Goal: Information Seeking & Learning: Learn about a topic

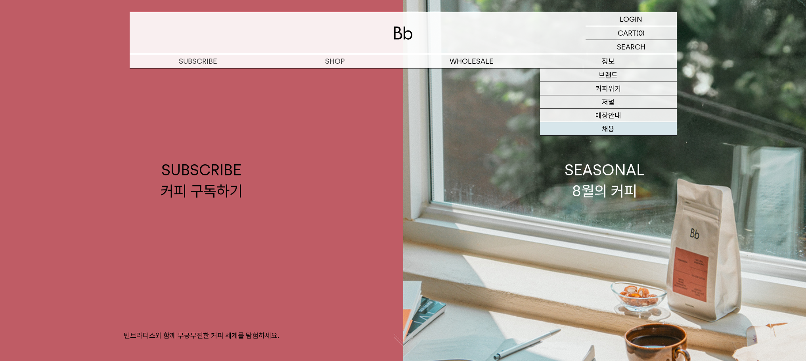
click at [609, 133] on link "채용" at bounding box center [608, 128] width 137 height 13
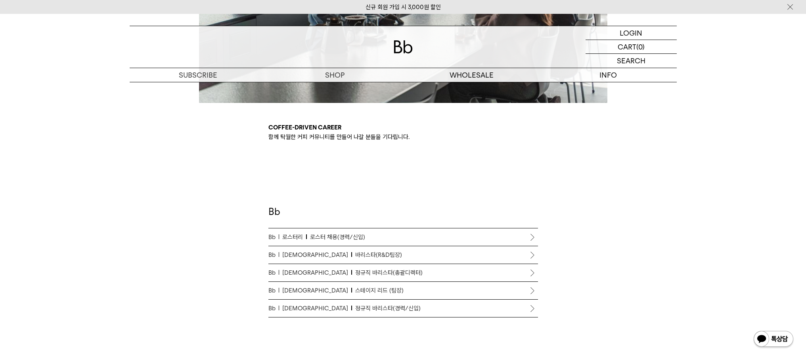
scroll to position [365, 0]
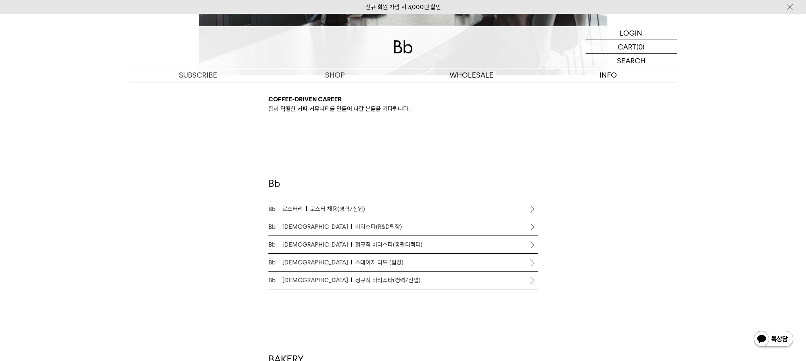
click at [361, 284] on span "정규직 바리스타(경력/신입)" at bounding box center [387, 281] width 65 height 10
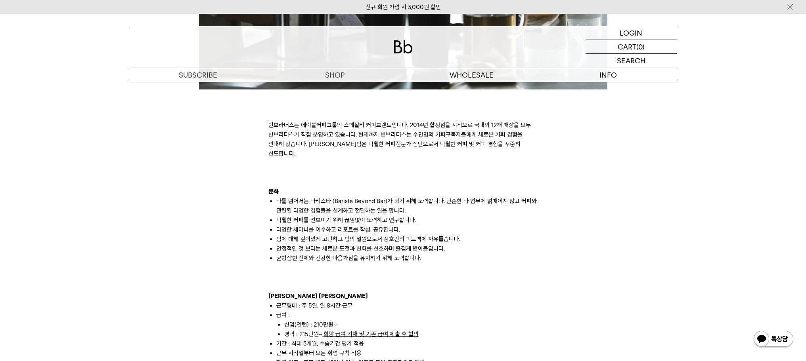
scroll to position [424, 0]
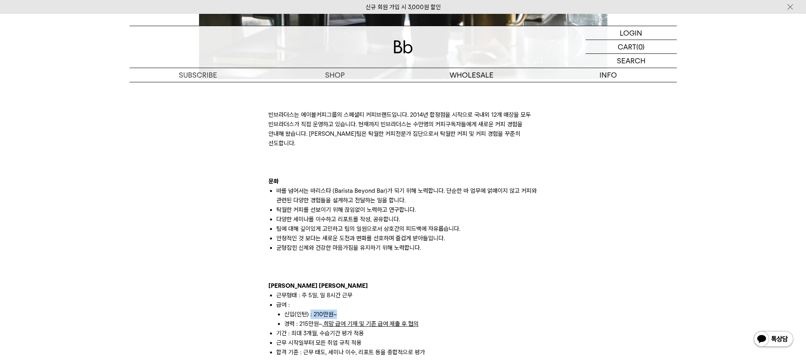
drag, startPoint x: 310, startPoint y: 306, endPoint x: 336, endPoint y: 305, distance: 25.4
click at [334, 310] on li "신입(인턴) : 210만원~" at bounding box center [411, 315] width 254 height 10
click at [336, 310] on li "신입(인턴) : 210만원~" at bounding box center [411, 315] width 254 height 10
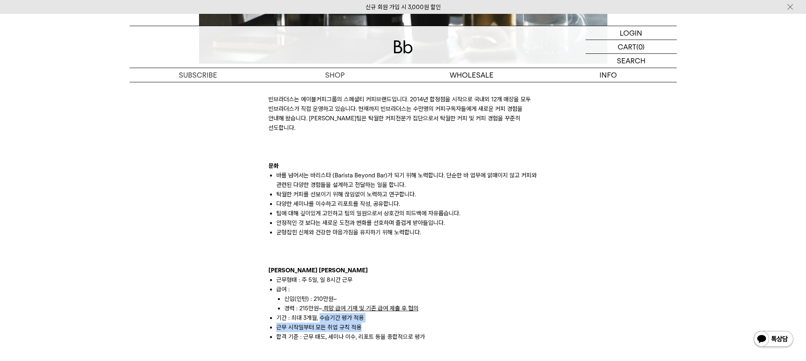
drag, startPoint x: 321, startPoint y: 311, endPoint x: 358, endPoint y: 316, distance: 37.1
click at [358, 316] on ul "근무형태 : 주 5일, 일 8시간 근무 급여 : 신입(인턴) : 210만원~ 경력 : 215만원~, 희망 급여 기재 및 기존 급여 제출 후 협…" at bounding box center [402, 308] width 269 height 67
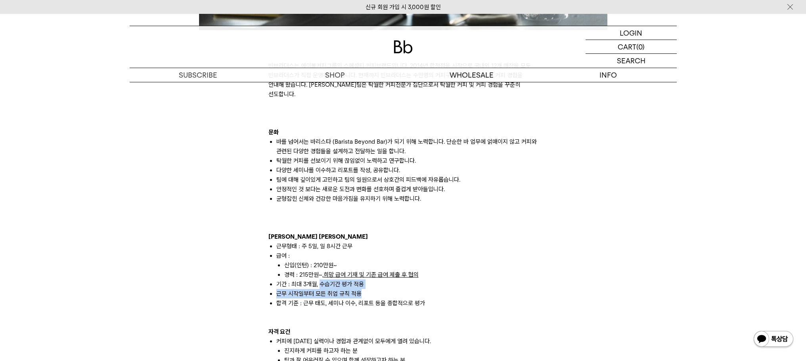
scroll to position [479, 0]
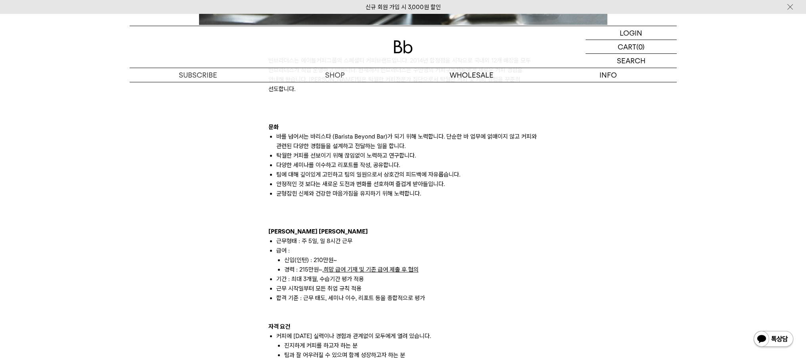
click at [365, 303] on p at bounding box center [402, 308] width 269 height 10
drag, startPoint x: 301, startPoint y: 280, endPoint x: 322, endPoint y: 280, distance: 20.6
click at [320, 284] on li "근무 시작일부터 모든 취업 규칙 적용" at bounding box center [407, 289] width 262 height 10
click at [322, 284] on li "근무 시작일부터 모든 취업 규칙 적용" at bounding box center [407, 289] width 262 height 10
drag, startPoint x: 304, startPoint y: 141, endPoint x: 366, endPoint y: 168, distance: 67.3
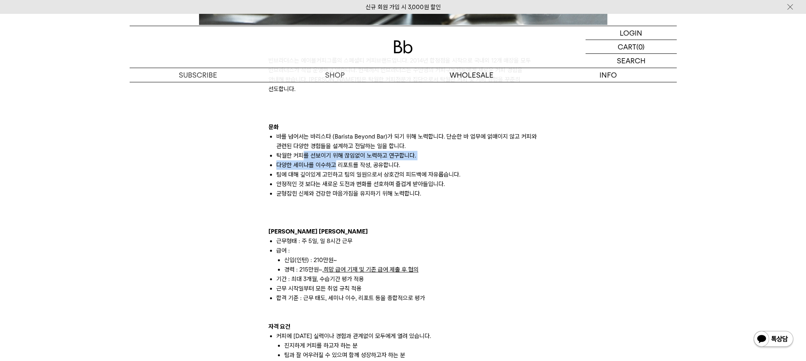
click at [363, 168] on ul "바를 넘어서는 바리스타 (Barista Beyond Bar)가 되기 위해 노력합니다. 단순한 바 업무에 얽매이지 않고 커피와 관련된 다양한 경…" at bounding box center [402, 165] width 269 height 67
click at [366, 170] on li "팀에 대해 깊이있게 고민하고 팀의 일원으로서 상호간의 피드백에 자유롭습니다." at bounding box center [407, 175] width 262 height 10
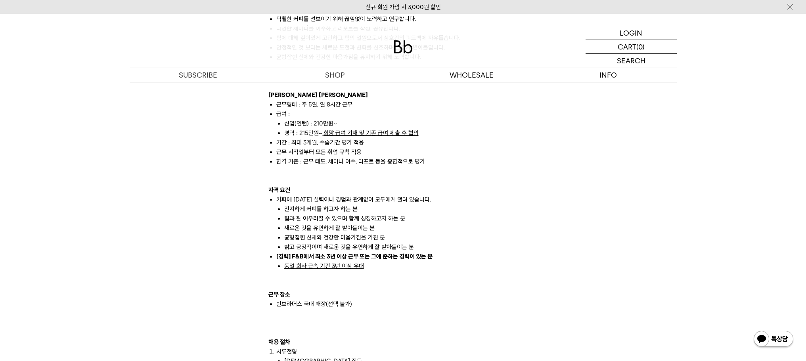
scroll to position [626, 0]
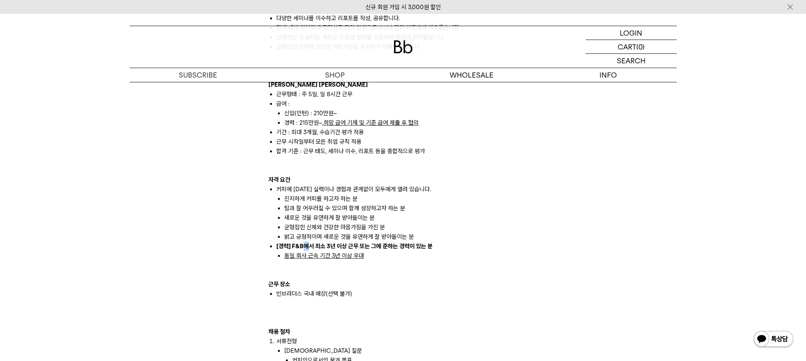
drag, startPoint x: 305, startPoint y: 235, endPoint x: 309, endPoint y: 234, distance: 4.0
click at [306, 243] on strong "[경력] F&B에서 최소 3년 이상 근무 또는 그에 준하는 경력이 있는 분" at bounding box center [354, 246] width 156 height 7
click at [309, 243] on strong "[경력] F&B에서 최소 3년 이상 근무 또는 그에 준하는 경력이 있는 분" at bounding box center [354, 246] width 156 height 7
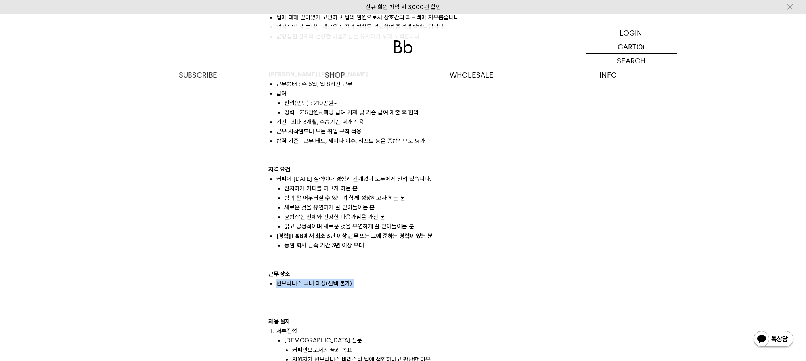
drag, startPoint x: 296, startPoint y: 264, endPoint x: 357, endPoint y: 284, distance: 64.3
click at [355, 284] on div "빈브라더스는 에이블커피그룹의 스페셜티 커피브랜드입니다. 2014년 합정점을 시작으로 국내외 12개 매장을 모두 빈브라더스가 직접 운영하고 있습…" at bounding box center [402, 265] width 269 height 770
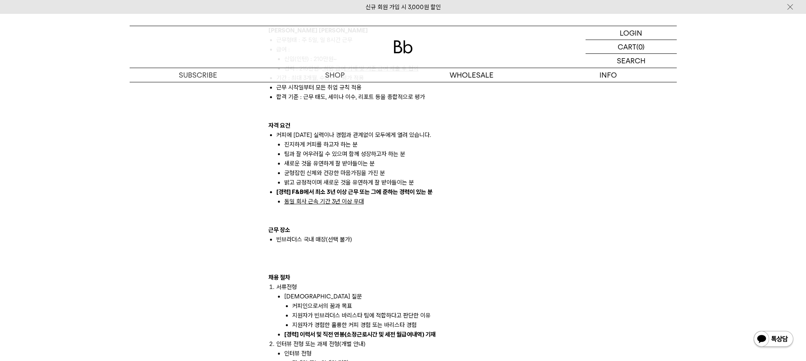
click at [325, 311] on li "지원자가 빈브라더스 바리스타 팀에 적합하다고 판단한 이유" at bounding box center [415, 316] width 246 height 10
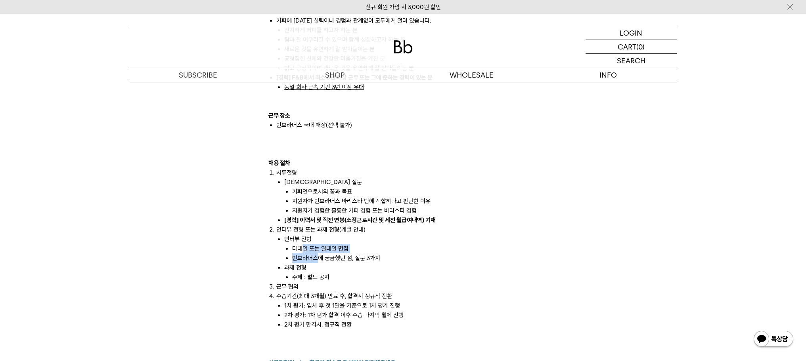
drag, startPoint x: 302, startPoint y: 237, endPoint x: 322, endPoint y: 254, distance: 25.8
click at [321, 254] on ul "인터뷰 전형 다대일 또는 일대일 면접 빈브라더스에 궁금했던 점, 질문 3가지 과제 전형 주제 : 별도 공지" at bounding box center [407, 259] width 262 height 48
click at [322, 263] on li "과제 전형 주제 : 별도 공지" at bounding box center [411, 272] width 254 height 19
drag, startPoint x: 300, startPoint y: 222, endPoint x: 325, endPoint y: 247, distance: 35.3
click at [323, 245] on li "인터뷰 전형 또는 과제 전형(개별 안내) 인터뷰 전형 다대일 또는 일대일 면접 빈브라더스에 궁금했던 점, 질문 3가지 과제 전형 주제 : 별도…" at bounding box center [407, 253] width 262 height 57
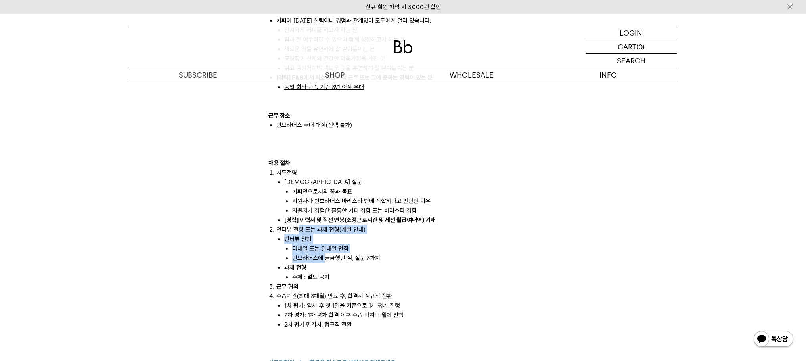
click at [325, 254] on li "빈브라더스에 궁금했던 점, 질문 3가지" at bounding box center [415, 259] width 246 height 10
drag, startPoint x: 295, startPoint y: 221, endPoint x: 305, endPoint y: 233, distance: 14.9
click at [303, 232] on li "인터뷰 전형 또는 과제 전형(개별 안내) 인터뷰 전형 다대일 또는 일대일 면접 빈브라더스에 궁금했던 점, 질문 3가지 과제 전형 주제 : 별도…" at bounding box center [407, 253] width 262 height 57
click at [305, 235] on li "인터뷰 전형 다대일 또는 일대일 면접 빈브라더스에 궁금했던 점, 질문 3가지" at bounding box center [411, 249] width 254 height 29
drag, startPoint x: 296, startPoint y: 212, endPoint x: 321, endPoint y: 254, distance: 48.5
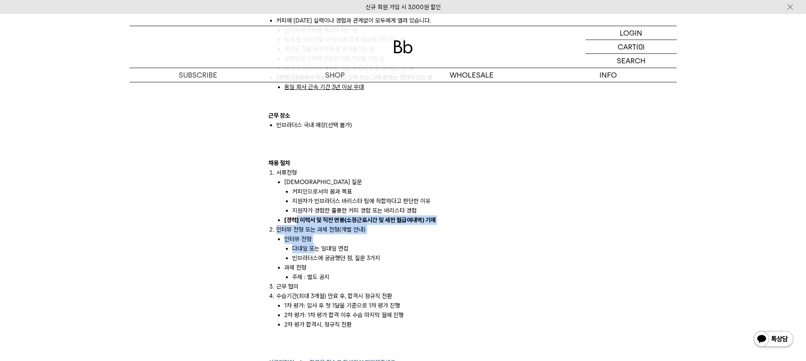
click at [319, 248] on ol "서류전형 [DEMOGRAPHIC_DATA] 질문 커피인으로서의 꿈과 목표 지원자가 빈브라더스 바리스타 팀에 적합하다고 판단한 이유 지원자가 경…" at bounding box center [402, 249] width 269 height 162
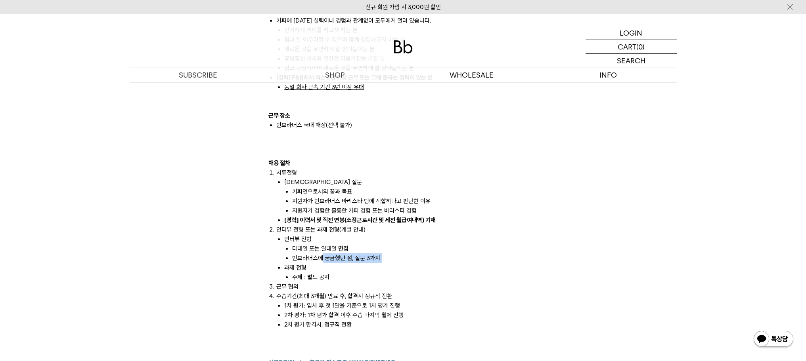
click at [321, 254] on ul "인터뷰 전형 다대일 또는 일대일 면접 빈브라더스에 궁금했던 점, 질문 3가지 과제 전형 주제 : 별도 공지" at bounding box center [407, 259] width 262 height 48
drag, startPoint x: 309, startPoint y: 254, endPoint x: 317, endPoint y: 276, distance: 23.3
click at [315, 271] on li "과제 전형 주제 : 별도 공지" at bounding box center [411, 272] width 254 height 19
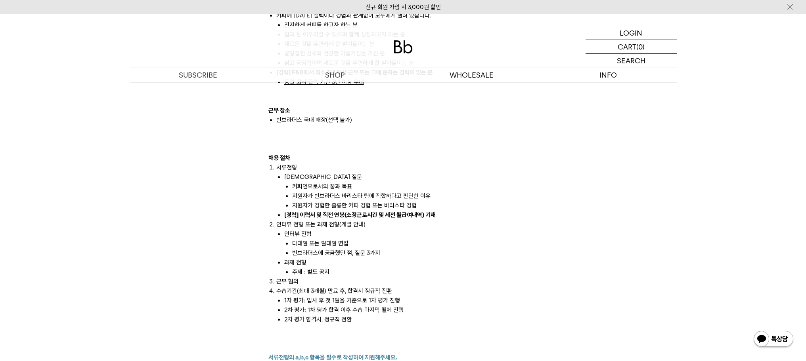
click at [317, 286] on li "수습기간(최대 3개월) 만료 후, 합격시 정규직 전환 1차 평가: 입사 후 첫 1달을 기준으로 1차 평가 진행 2차 평가: 1차 평가 합격 이…" at bounding box center [407, 305] width 262 height 38
drag, startPoint x: 303, startPoint y: 259, endPoint x: 306, endPoint y: 272, distance: 13.5
click at [305, 268] on ol "서류전형 [DEMOGRAPHIC_DATA] 질문 커피인으로서의 꿈과 목표 지원자가 빈브라더스 바리스타 팀에 적합하다고 판단한 이유 지원자가 경…" at bounding box center [402, 244] width 269 height 162
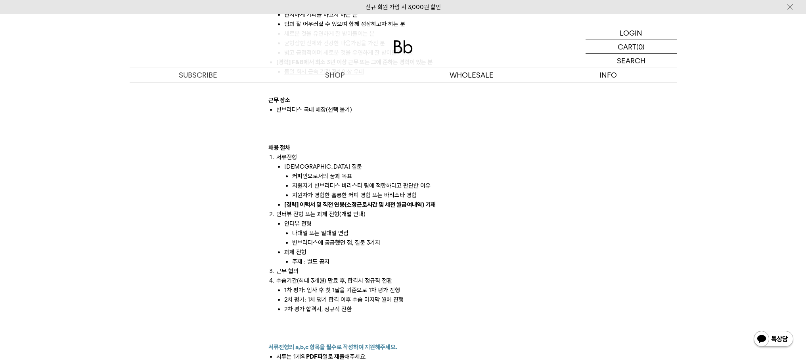
click at [305, 286] on li "1차 평가: 입사 후 첫 1달을 기준으로 1차 평가 진행" at bounding box center [411, 291] width 254 height 10
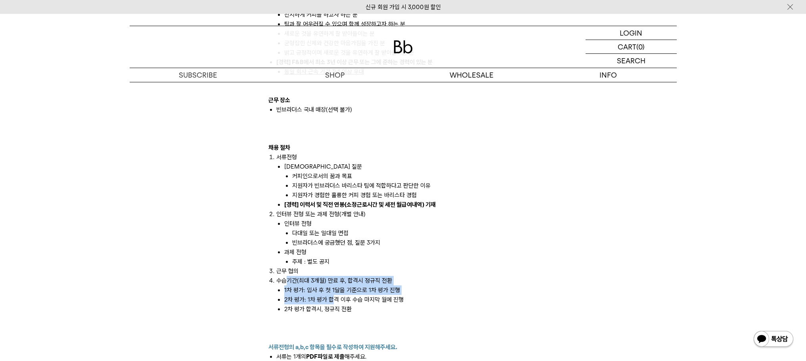
drag, startPoint x: 288, startPoint y: 274, endPoint x: 341, endPoint y: 298, distance: 57.7
click at [341, 298] on li "수습기간(최대 3개월) 만료 후, 합격시 정규직 전환 1차 평가: 입사 후 첫 1달을 기준으로 1차 평가 진행 2차 평가: 1차 평가 합격 이…" at bounding box center [407, 295] width 262 height 38
click at [341, 305] on li "2차 평가 합격시, 정규직 전환" at bounding box center [411, 310] width 254 height 10
drag, startPoint x: 325, startPoint y: 292, endPoint x: 351, endPoint y: 296, distance: 27.2
click at [331, 296] on ul "1차 평가: 입사 후 첫 1달을 기준으로 1차 평가 진행 2차 평가: 1차 평가 합격 이후 수습 마지막 월에 진행 2차 평가 합격시, 정규직 …" at bounding box center [407, 300] width 262 height 29
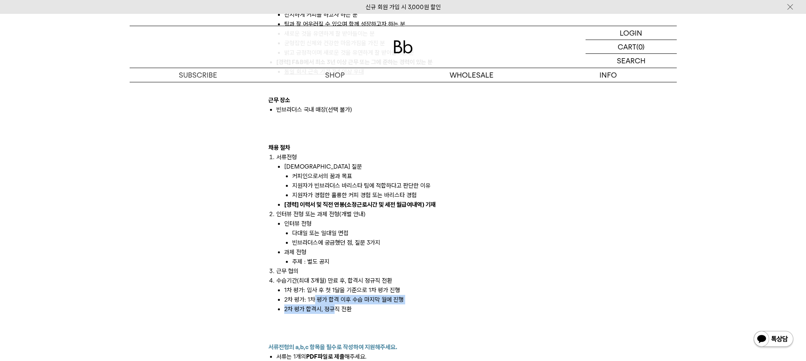
scroll to position [888, 0]
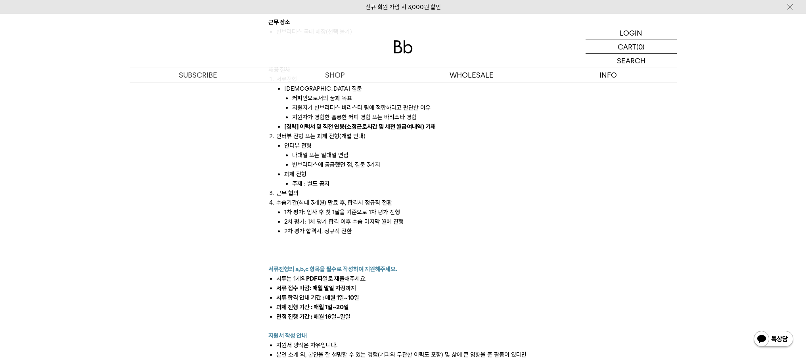
click at [320, 255] on p at bounding box center [402, 260] width 269 height 10
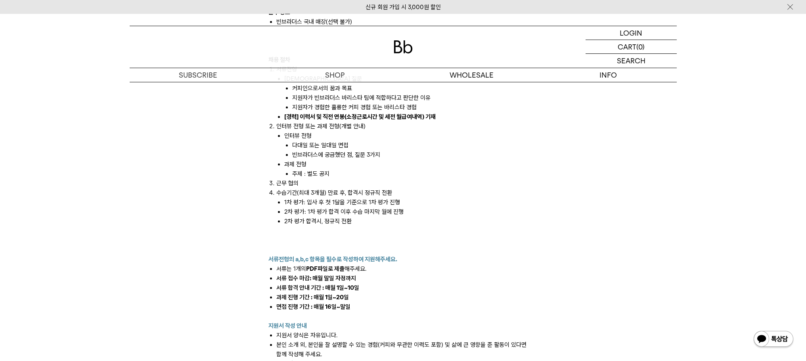
drag, startPoint x: 309, startPoint y: 262, endPoint x: 403, endPoint y: 285, distance: 96.7
click at [364, 276] on div "빈브라더스는 에이블커피그룹의 스페셜티 커피브랜드입니다. 2014년 합정점을 시작으로 국내외 12개 매장을 모두 빈브라더스가 직접 운영하고 있습…" at bounding box center [402, 3] width 269 height 770
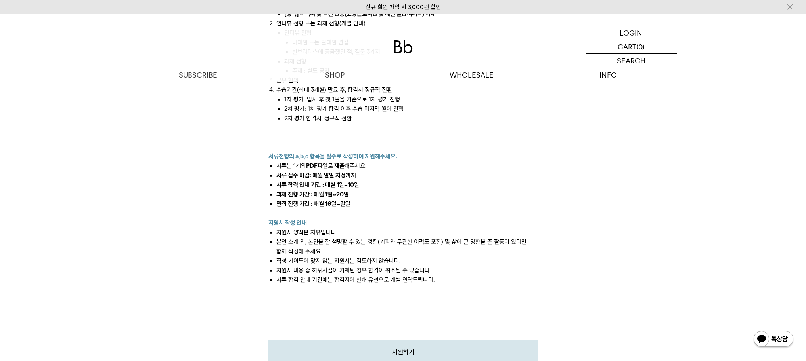
scroll to position [0, 0]
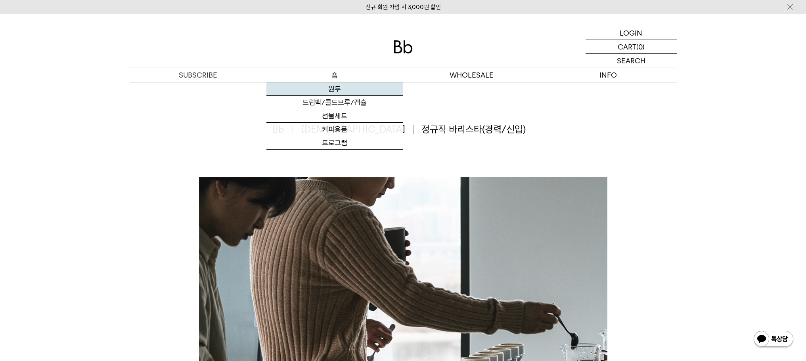
click at [338, 93] on link "원두" at bounding box center [334, 88] width 137 height 13
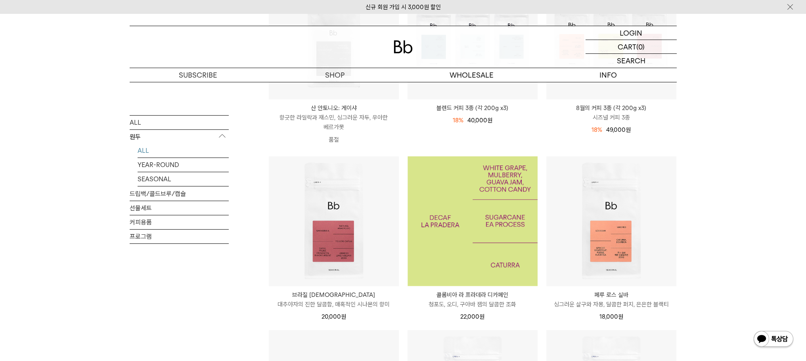
scroll to position [403, 0]
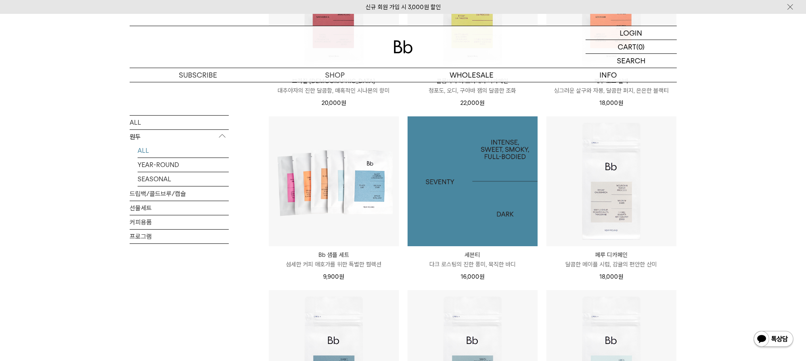
click at [462, 196] on img at bounding box center [472, 181] width 130 height 130
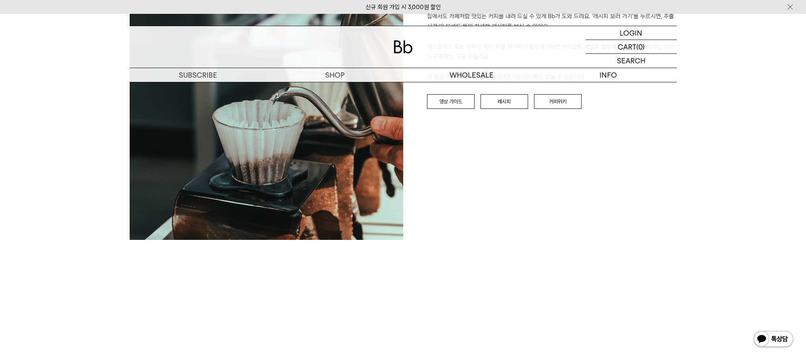
scroll to position [907, 0]
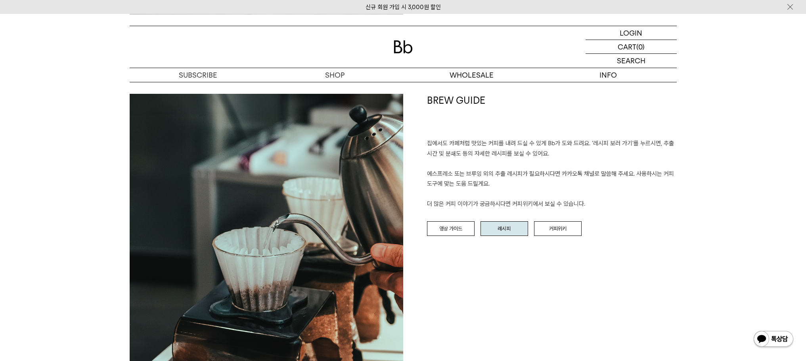
click at [500, 234] on link "레시피" at bounding box center [504, 228] width 48 height 15
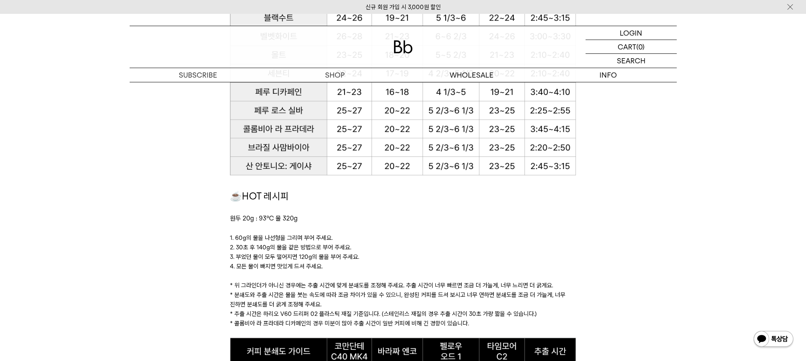
scroll to position [488, 0]
